Goal: Information Seeking & Learning: Learn about a topic

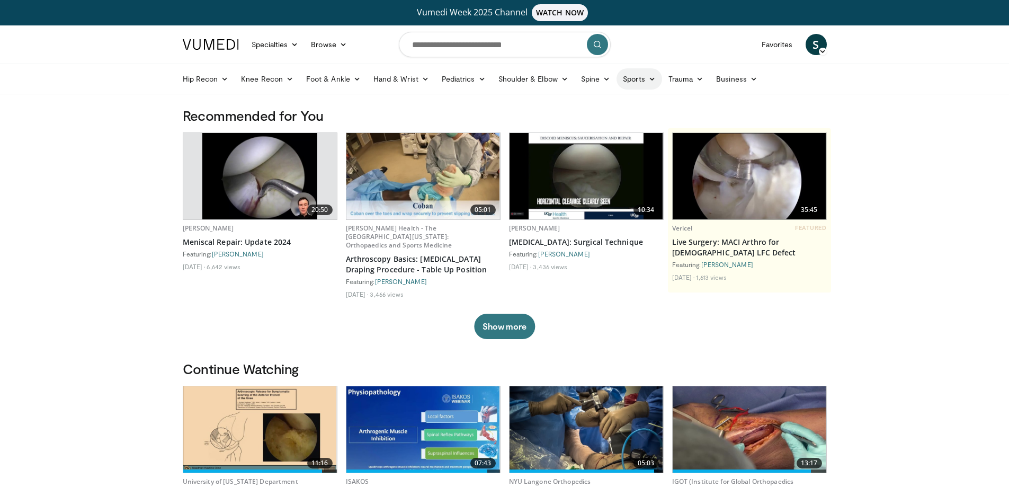
click at [638, 79] on link "Sports" at bounding box center [640, 78] width 46 height 21
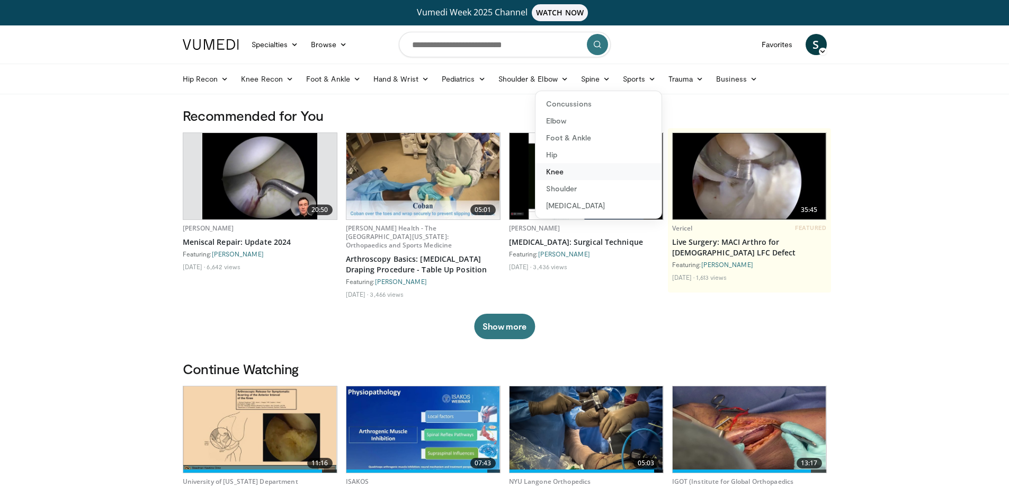
click at [567, 171] on link "Knee" at bounding box center [598, 171] width 126 height 17
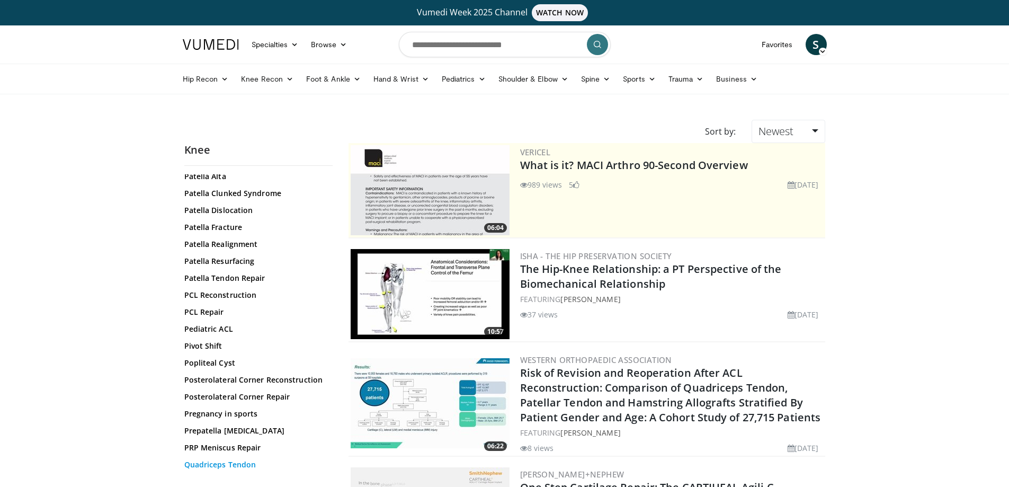
scroll to position [972, 0]
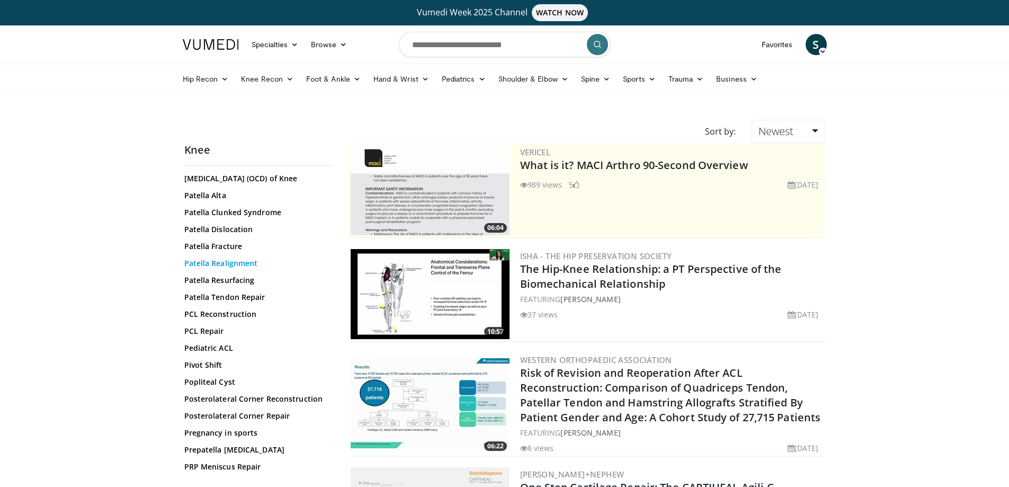
click at [251, 269] on link "Patella Realignment" at bounding box center [255, 263] width 143 height 11
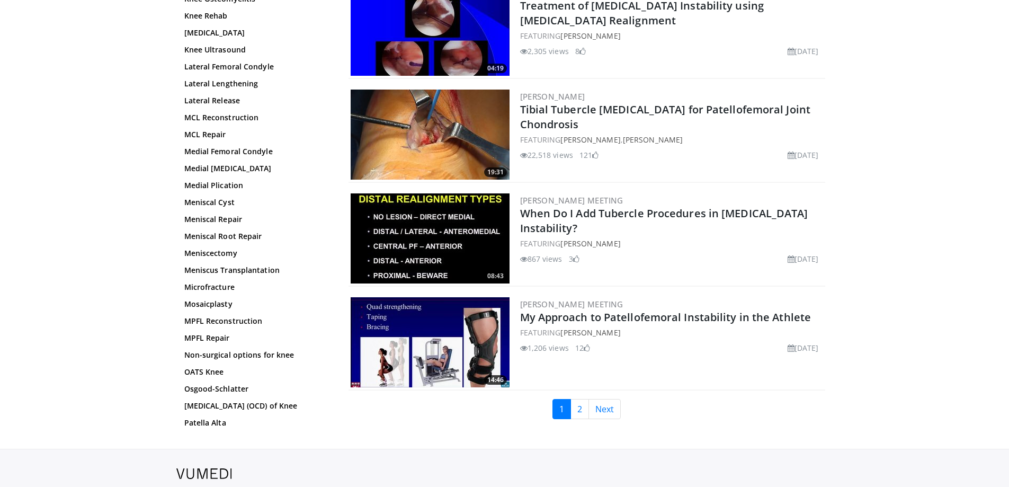
scroll to position [2383, 0]
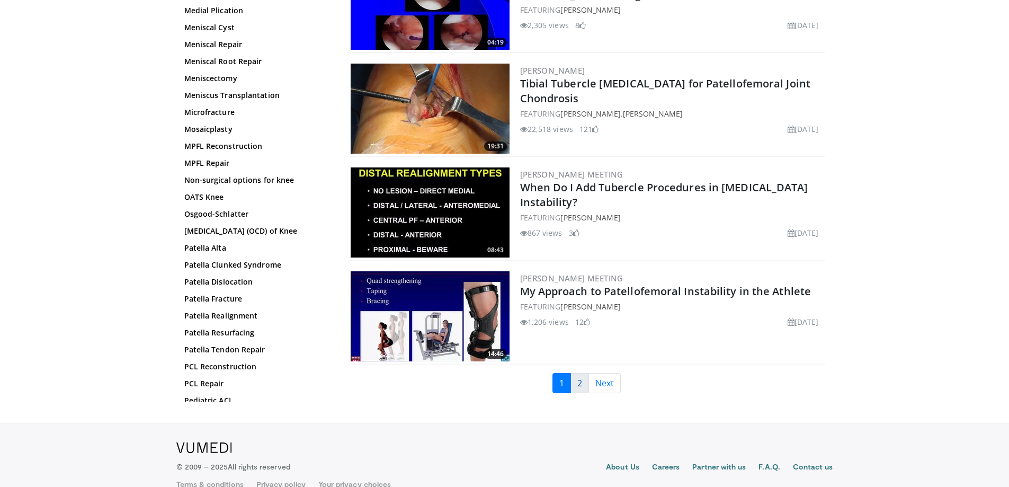
click at [579, 381] on link "2" at bounding box center [579, 383] width 19 height 20
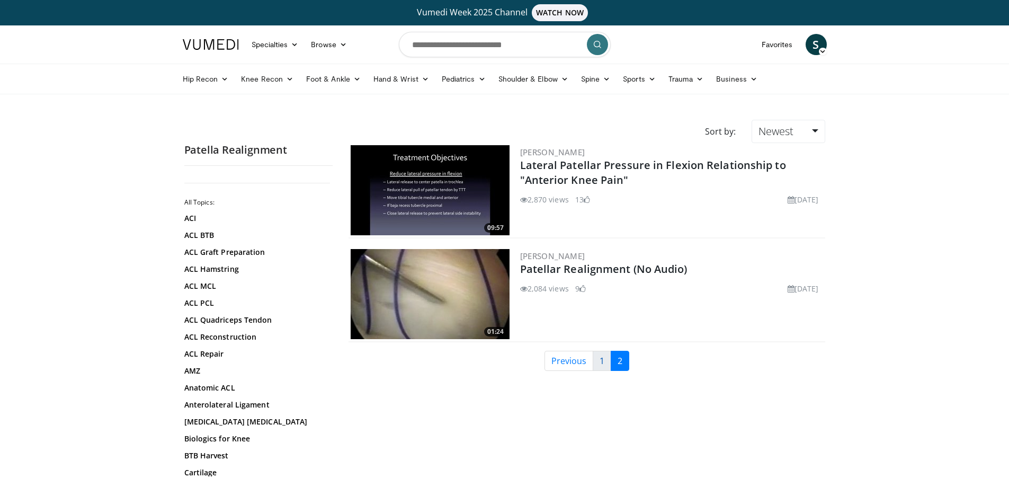
click at [604, 361] on link "1" at bounding box center [602, 361] width 19 height 20
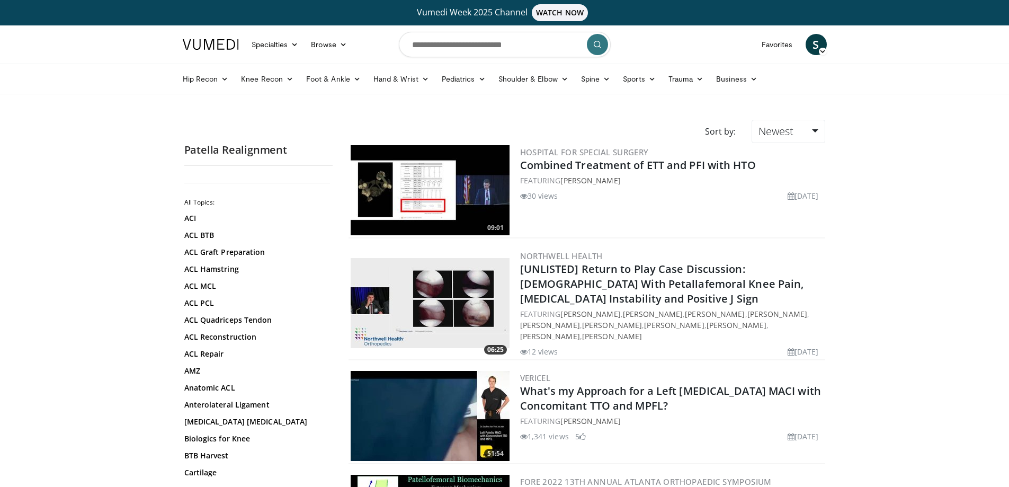
click at [594, 43] on icon "submit" at bounding box center [597, 44] width 8 height 8
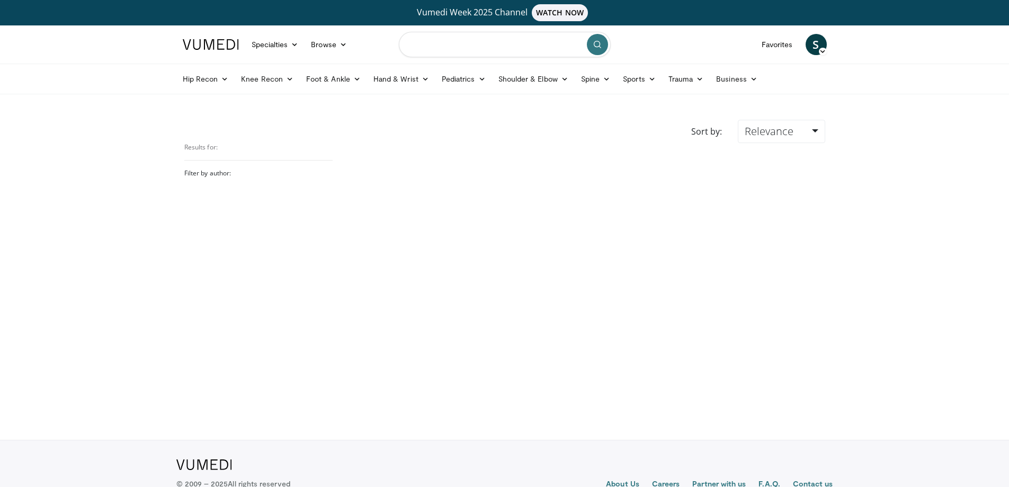
click at [511, 49] on input "Search topics, interventions" at bounding box center [505, 44] width 212 height 25
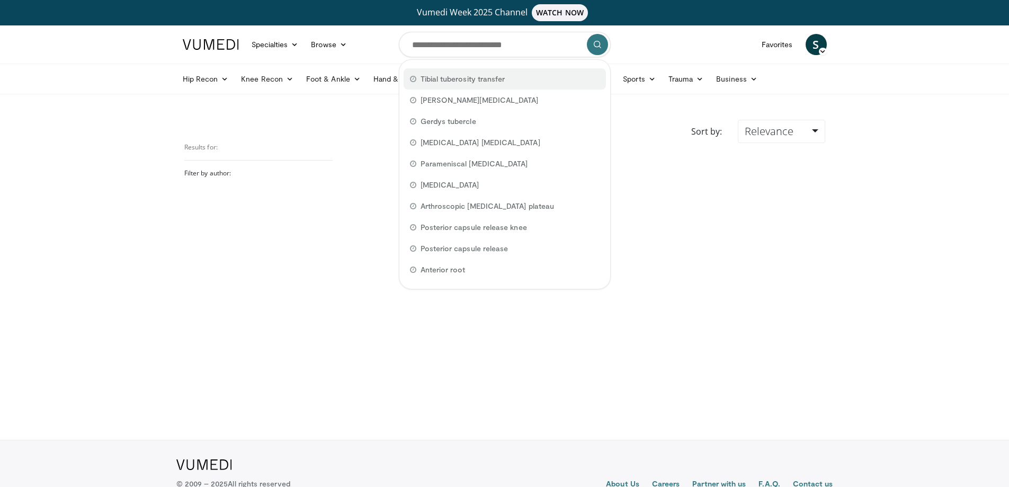
click at [510, 81] on div "Tibial tuberosity transfer" at bounding box center [505, 78] width 202 height 21
type input "**********"
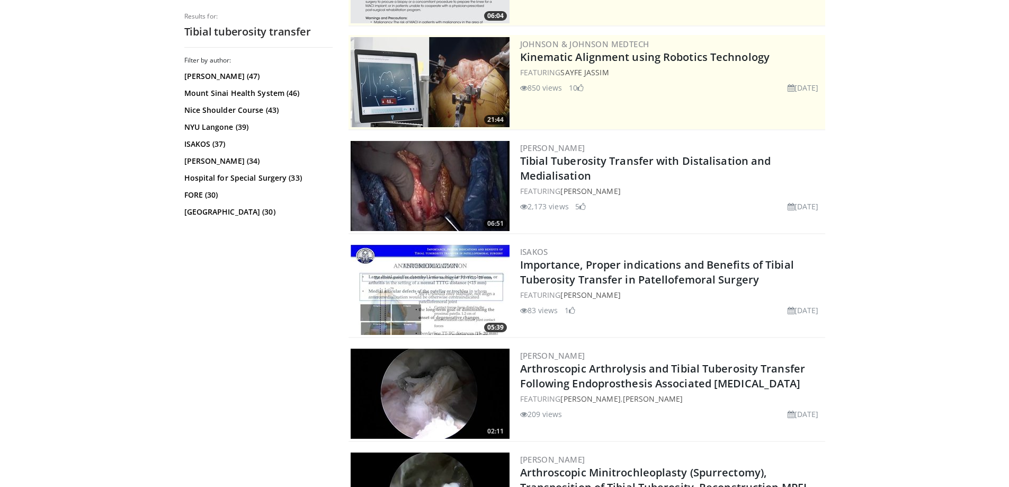
scroll to position [265, 0]
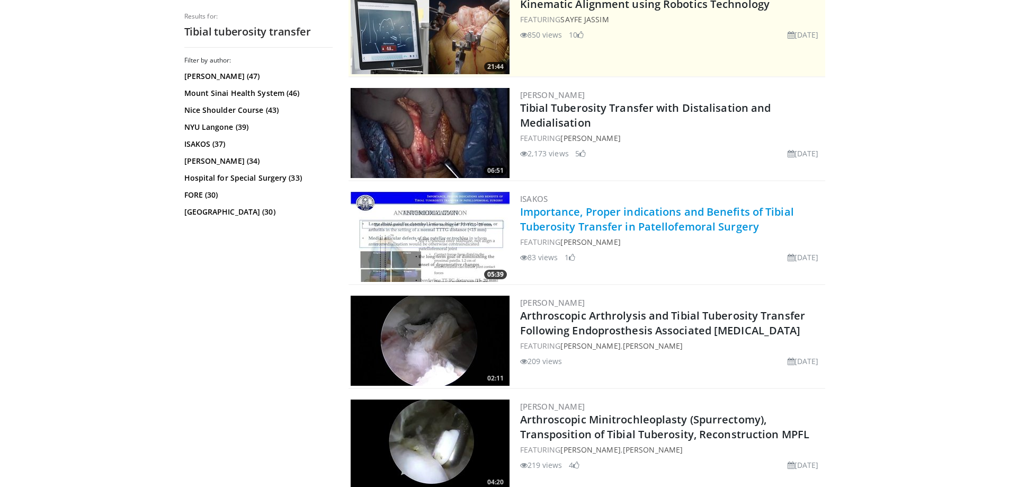
click at [631, 215] on link "Importance, Proper indications and Benefits of Tibial Tuberosity Transfer in Pa…" at bounding box center [657, 218] width 274 height 29
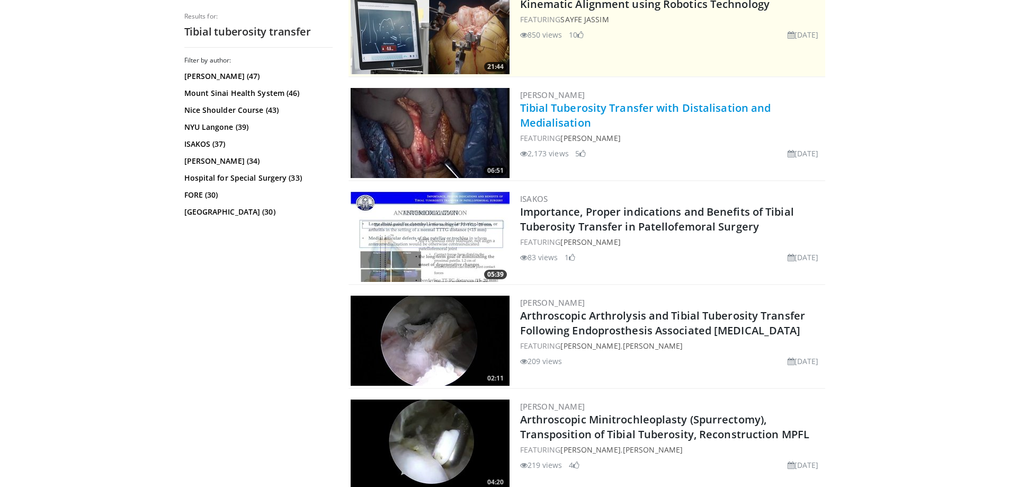
click at [578, 106] on link "Tibial Tuberosity Transfer with Distalisation and Medialisation" at bounding box center [645, 115] width 251 height 29
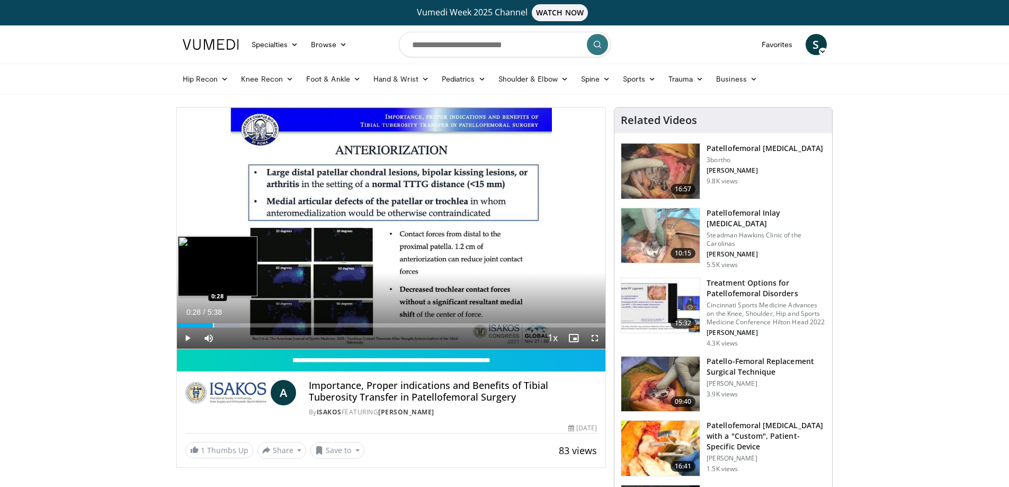
click at [212, 320] on div "Loaded : 14.65% 0:08 0:28" at bounding box center [391, 322] width 429 height 10
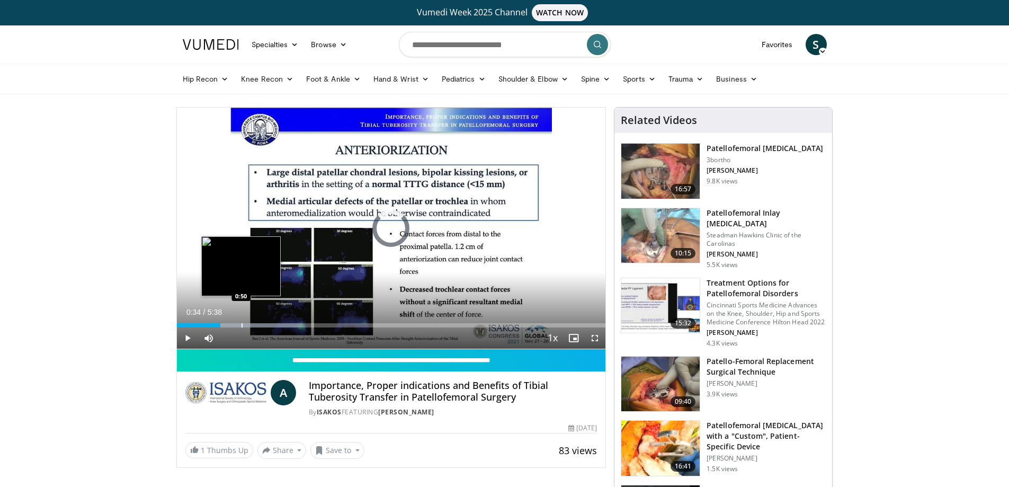
click at [241, 323] on div "Loaded : 29.32% 0:34 0:50" at bounding box center [391, 322] width 429 height 10
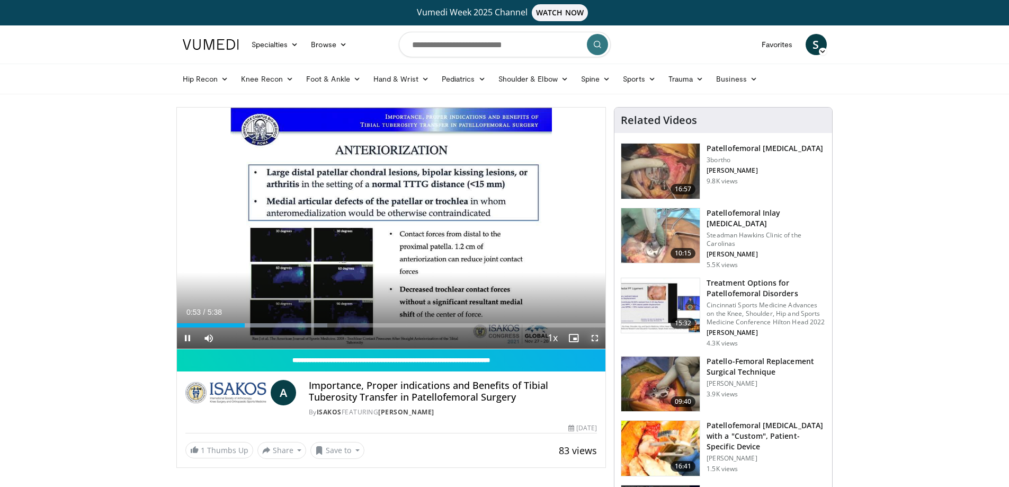
click at [593, 337] on span "Video Player" at bounding box center [594, 337] width 21 height 21
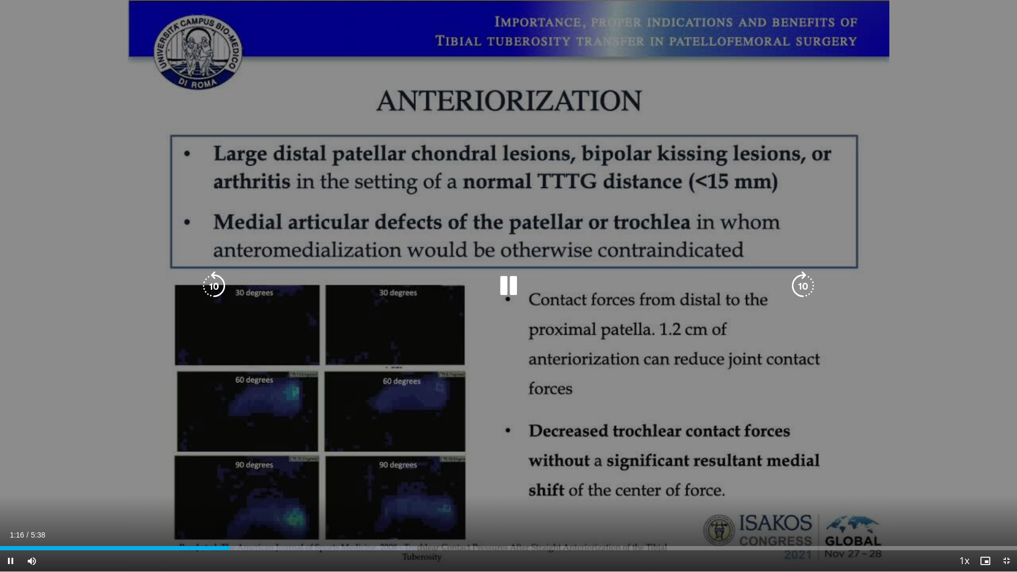
click at [623, 345] on div "10 seconds Tap to unmute" at bounding box center [508, 285] width 1017 height 571
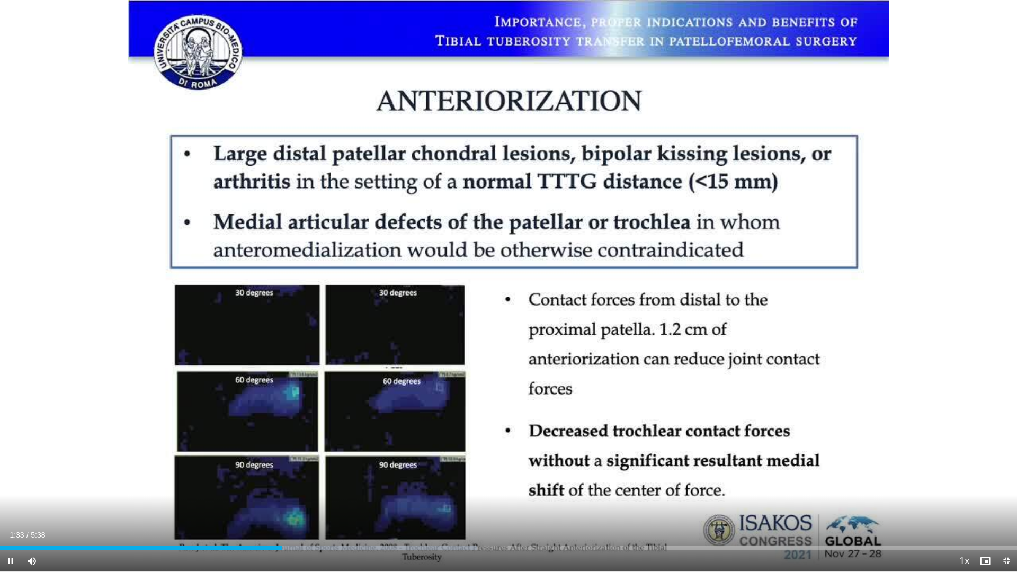
click at [312, 486] on div "Current Time 1:33 / Duration 5:38 Pause Skip Backward Skip Forward Mute Loaded …" at bounding box center [508, 560] width 1017 height 21
click at [314, 486] on div "Loaded : 46.92% 1:34 1:44" at bounding box center [508, 545] width 1017 height 10
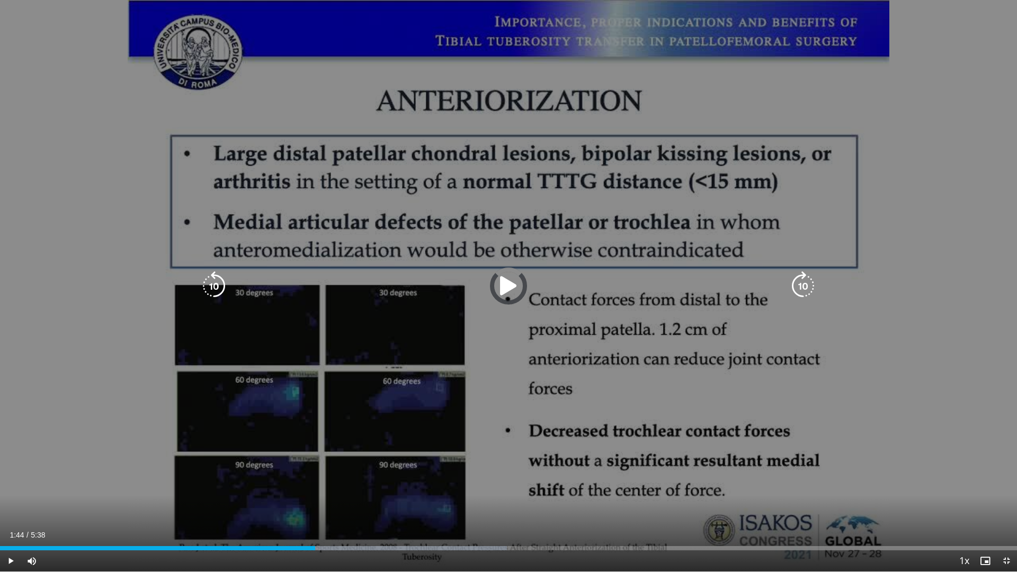
click at [370, 486] on div "Loaded : 49.86% 1:44 2:03" at bounding box center [508, 545] width 1017 height 10
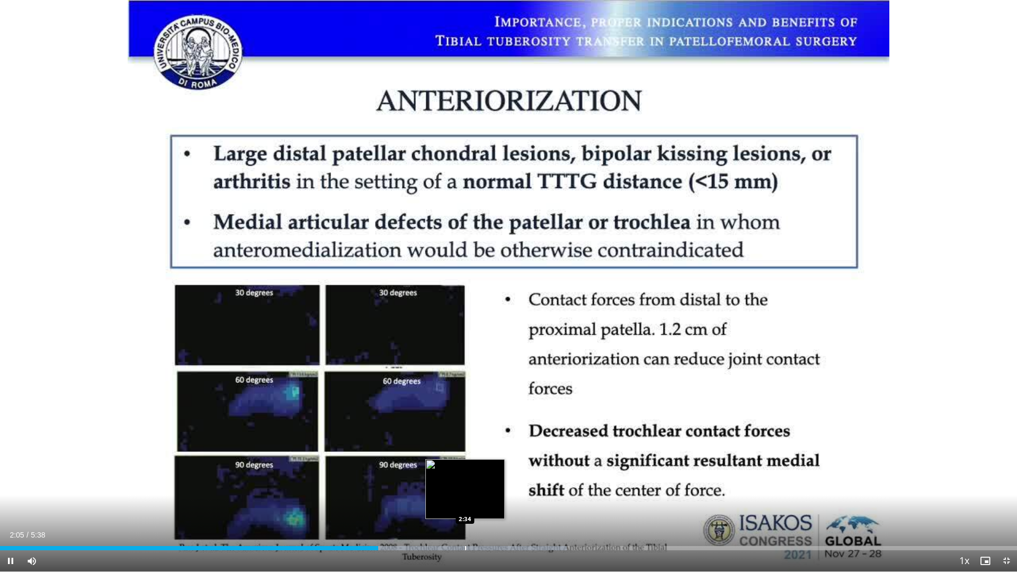
click at [465, 486] on div "Loaded : 55.73% 2:05 2:34" at bounding box center [508, 545] width 1017 height 10
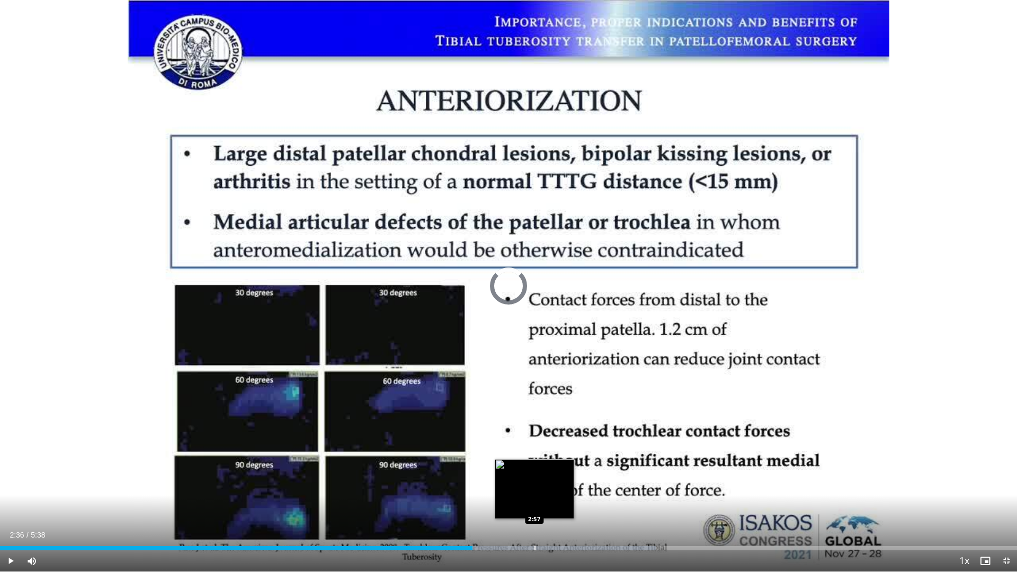
click at [534, 486] on div "Progress Bar" at bounding box center [534, 548] width 1 height 4
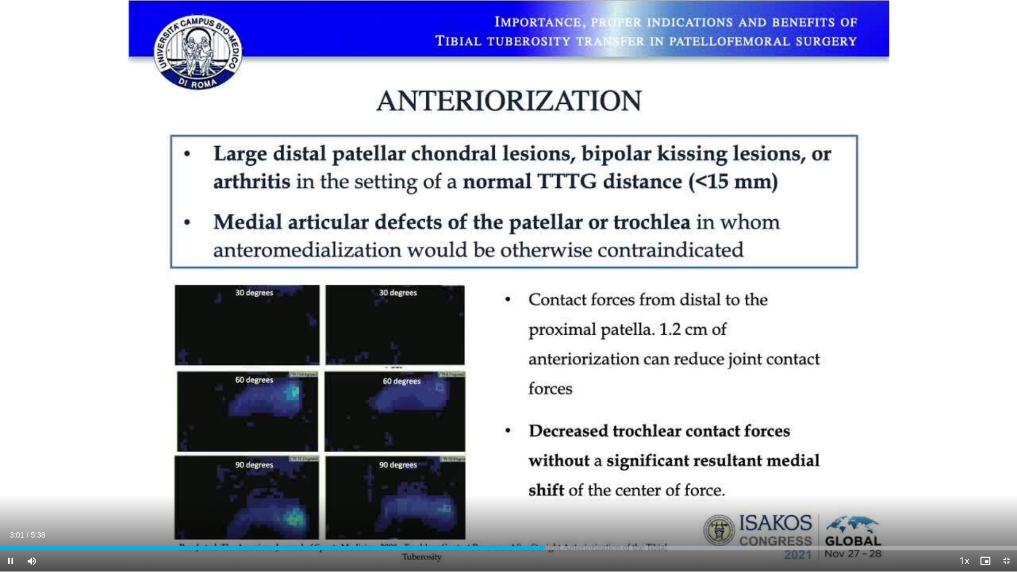
click at [526, 486] on div "Current Time 3:01 / Duration 5:38 Pause Skip Backward Skip Forward Mute Loaded …" at bounding box center [508, 560] width 1017 height 21
click at [526, 486] on div "Progress Bar" at bounding box center [526, 548] width 1 height 4
click at [499, 486] on div "Progress Bar" at bounding box center [499, 548] width 1 height 4
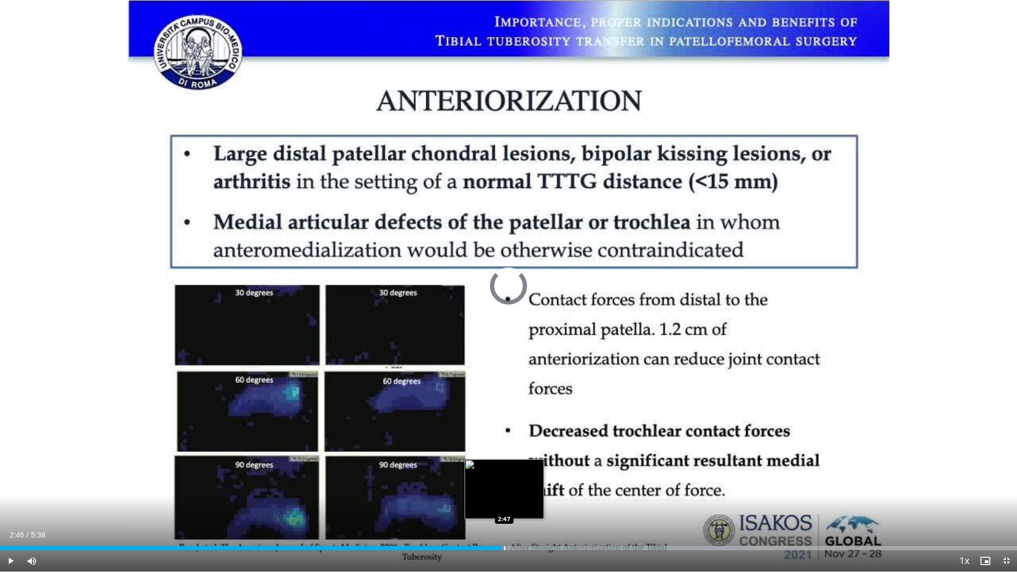
click at [504, 486] on div "Progress Bar" at bounding box center [504, 548] width 1 height 4
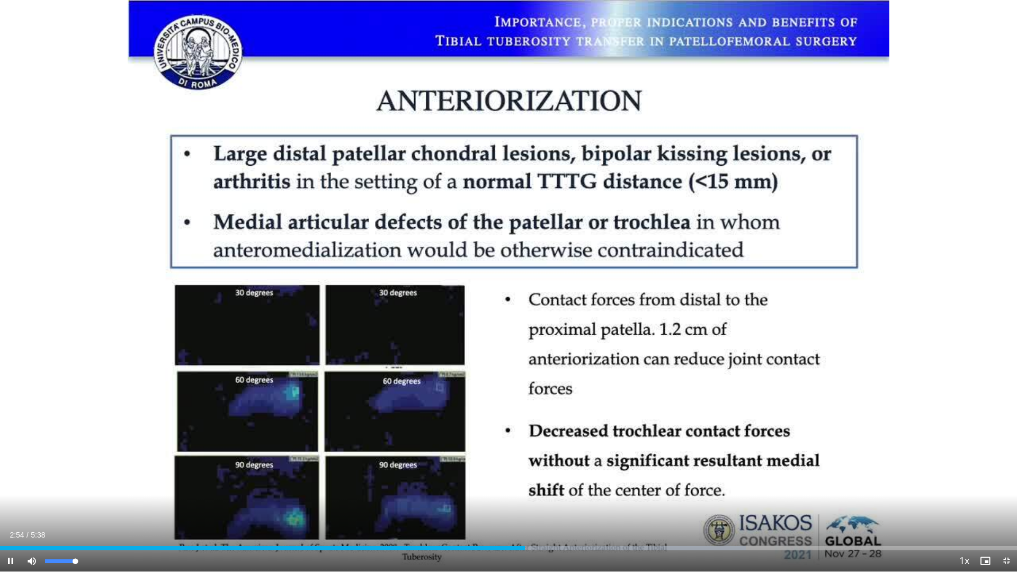
drag, startPoint x: 76, startPoint y: 561, endPoint x: 91, endPoint y: 562, distance: 14.3
click at [91, 486] on div "Mute 100%" at bounding box center [58, 560] width 74 height 21
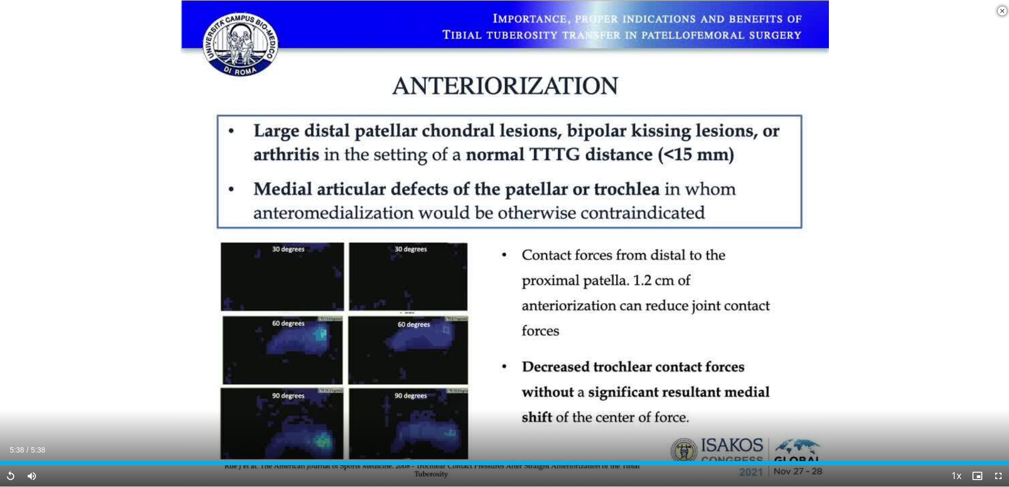
scroll to position [371, 0]
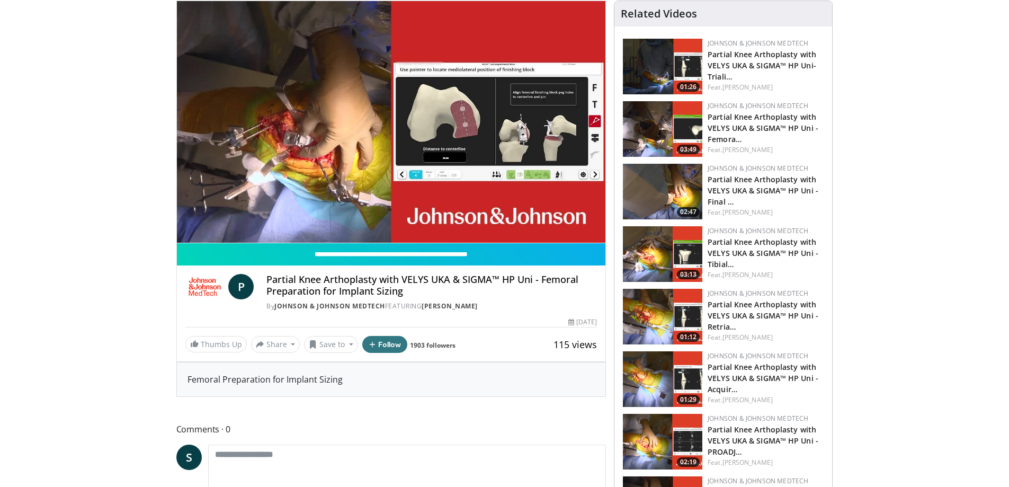
scroll to position [106, 0]
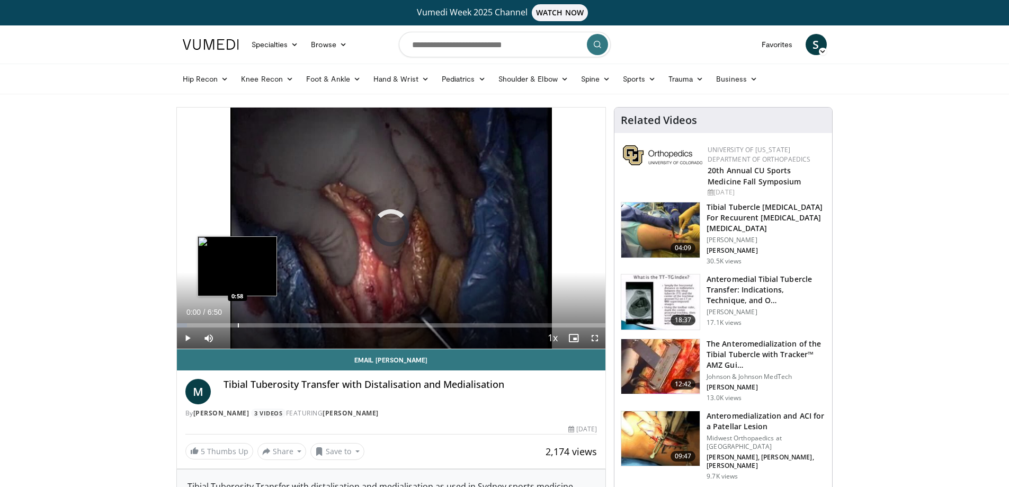
click at [238, 327] on div "Progress Bar" at bounding box center [238, 325] width 1 height 4
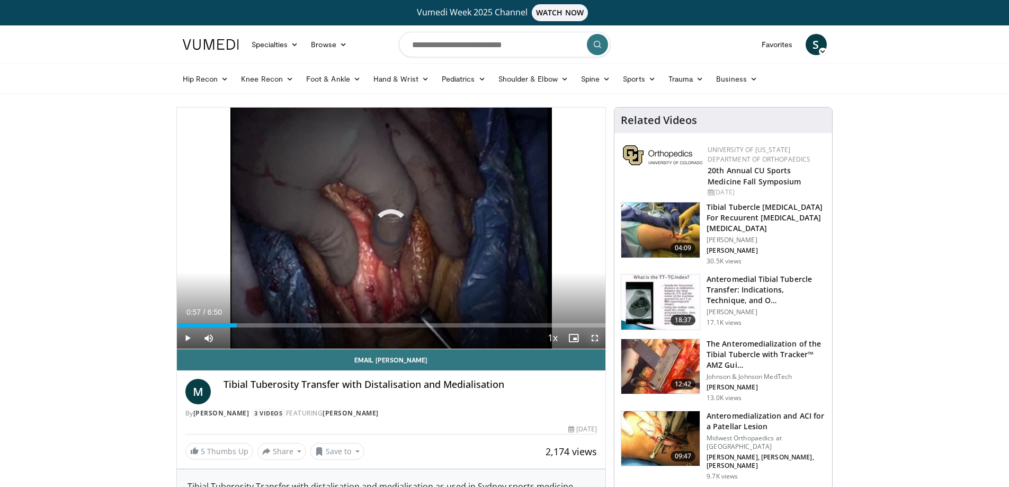
click at [591, 337] on span "Video Player" at bounding box center [594, 337] width 21 height 21
click at [764, 277] on h3 "Anteromedial Tibial Tubercle Transfer: Indications, Technique, and O…" at bounding box center [766, 290] width 119 height 32
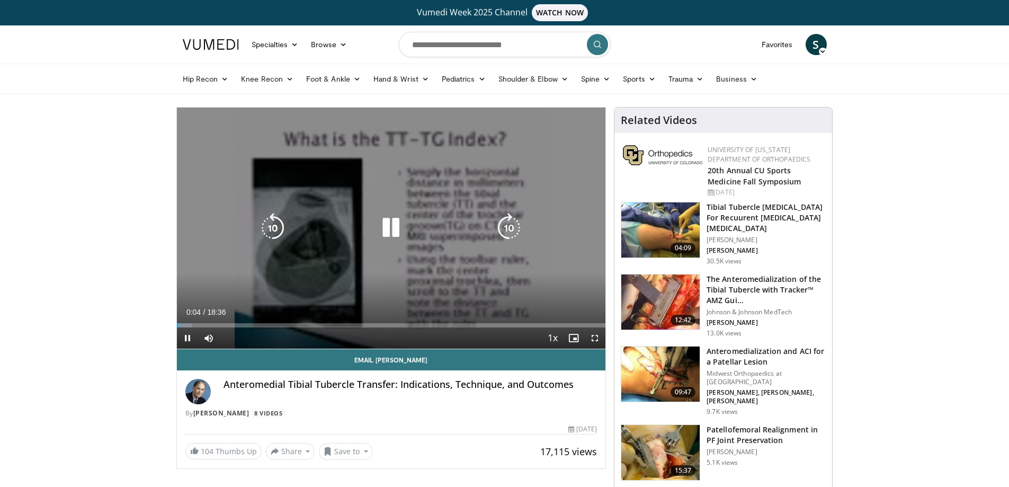
click at [294, 252] on div "10 seconds Tap to unmute" at bounding box center [391, 228] width 429 height 241
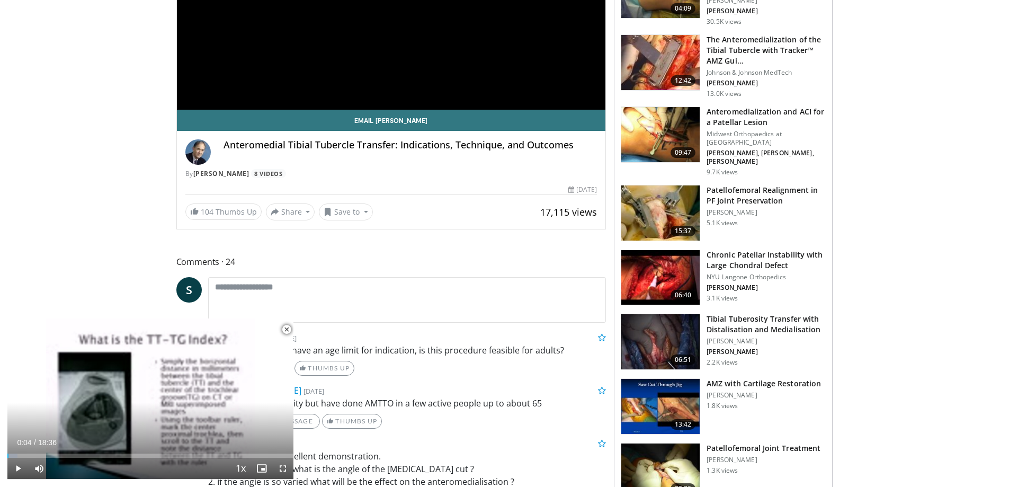
scroll to position [265, 0]
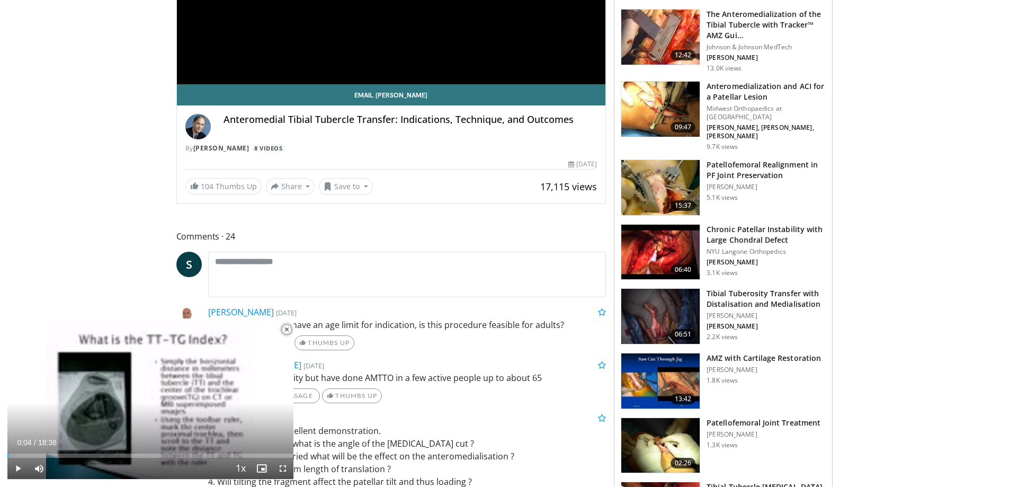
click at [780, 288] on h3 "Tibial Tuberosity Transfer with Distalisation and Medialisation" at bounding box center [766, 298] width 119 height 21
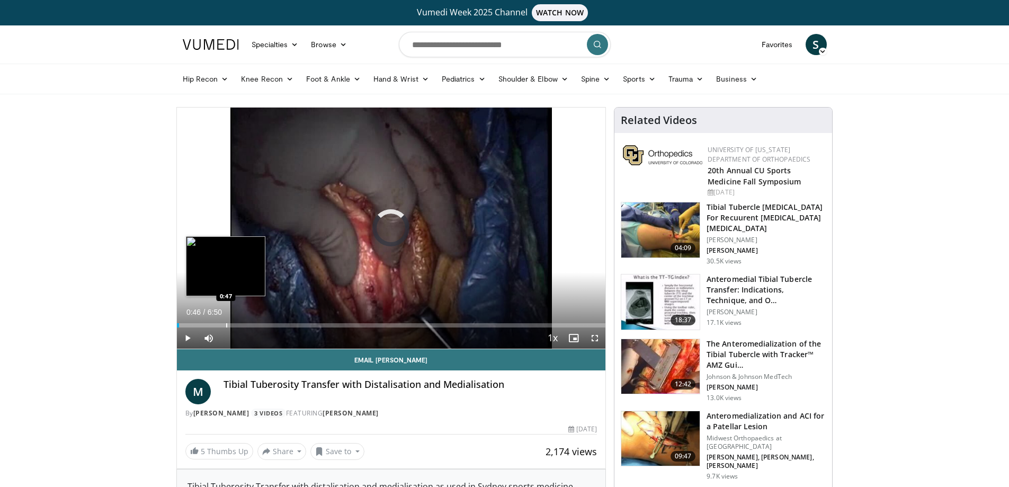
click at [226, 324] on div "Progress Bar" at bounding box center [226, 325] width 1 height 4
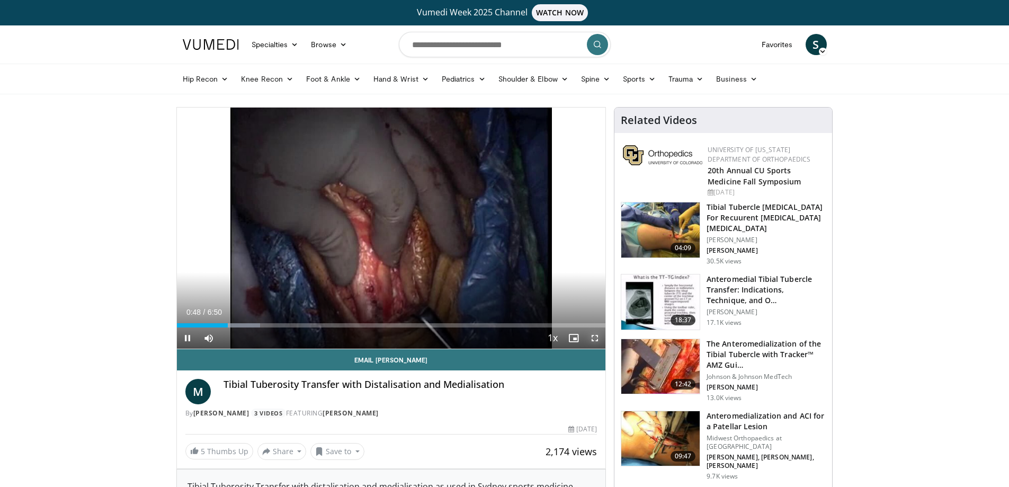
click at [593, 337] on span "Video Player" at bounding box center [594, 337] width 21 height 21
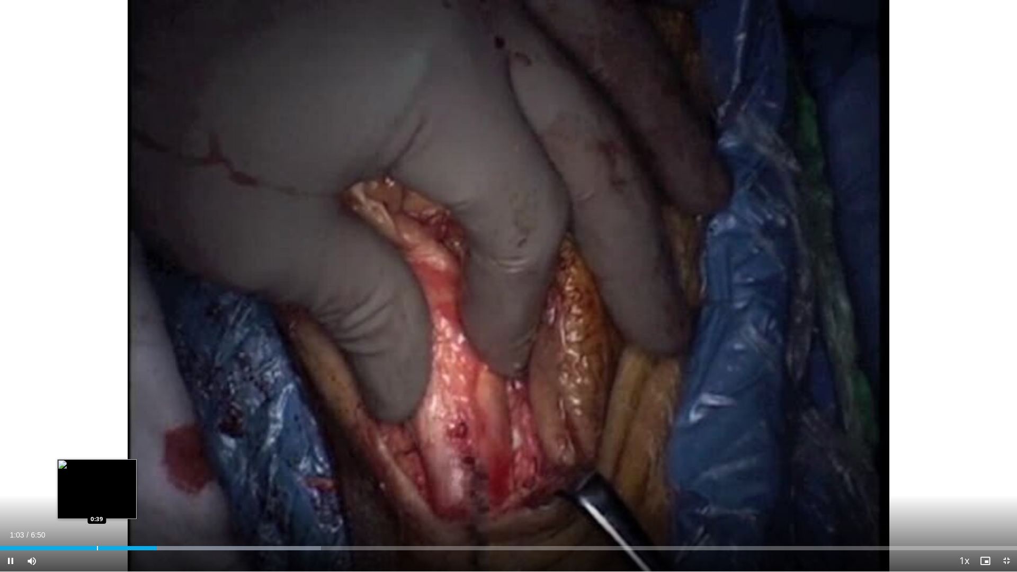
click at [97, 486] on div "Progress Bar" at bounding box center [97, 548] width 1 height 4
